Goal: Navigation & Orientation: Find specific page/section

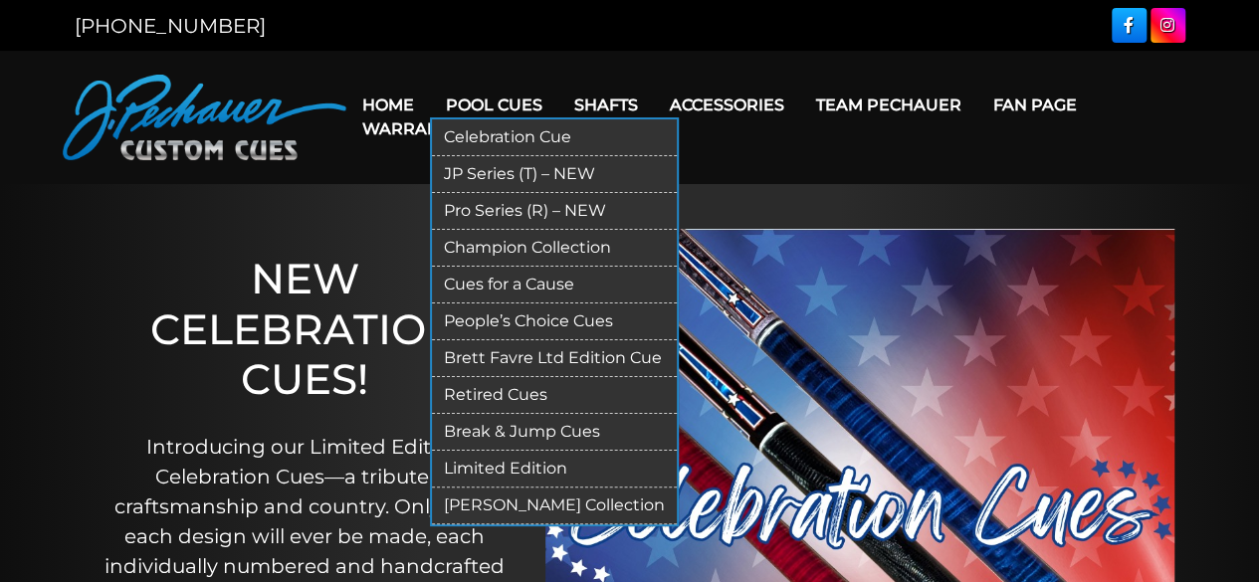
click at [506, 99] on link "Pool Cues" at bounding box center [494, 105] width 128 height 51
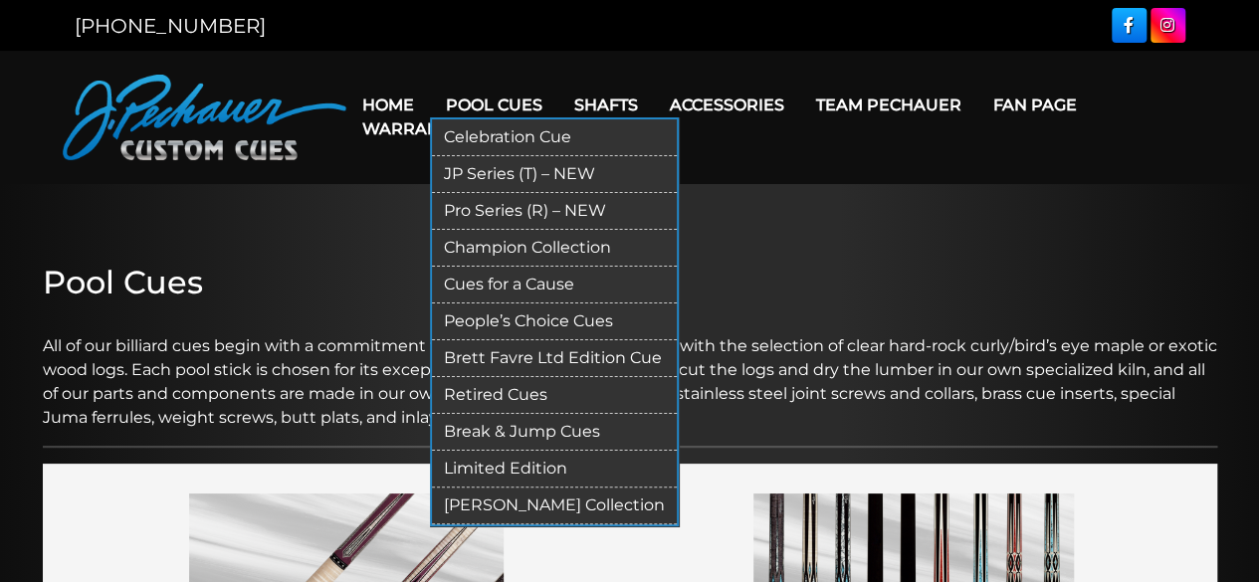
click at [502, 421] on link "Break & Jump Cues" at bounding box center [554, 432] width 245 height 37
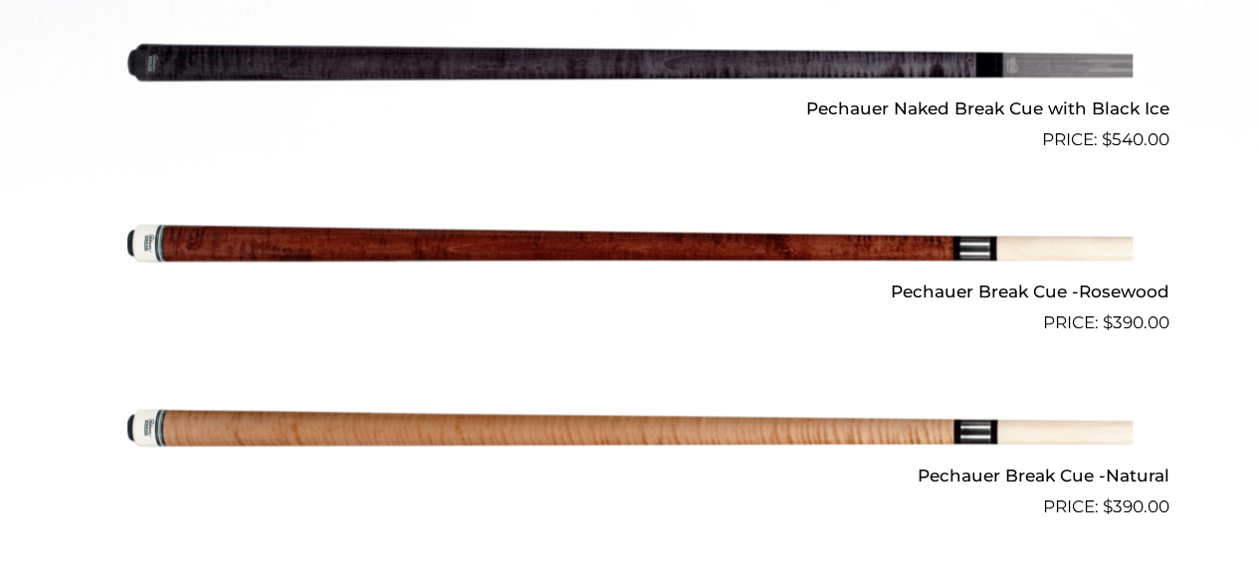
scroll to position [896, 0]
